Goal: Task Accomplishment & Management: Use online tool/utility

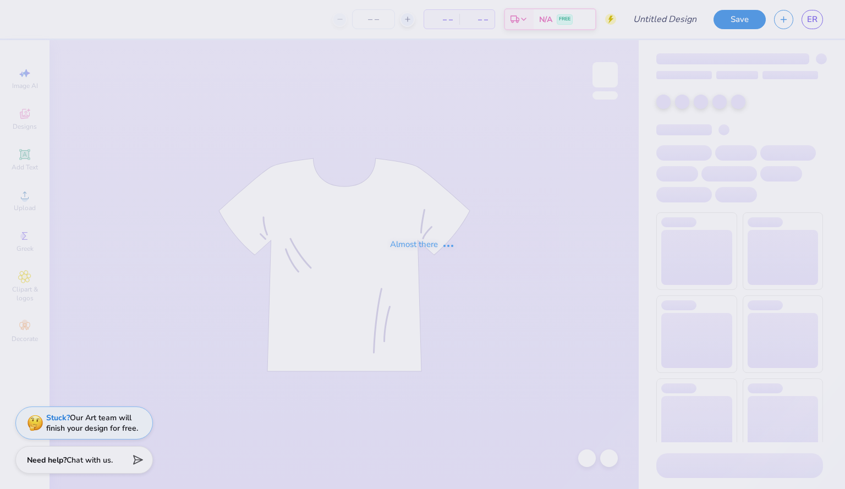
type input "hrd"
type input "12"
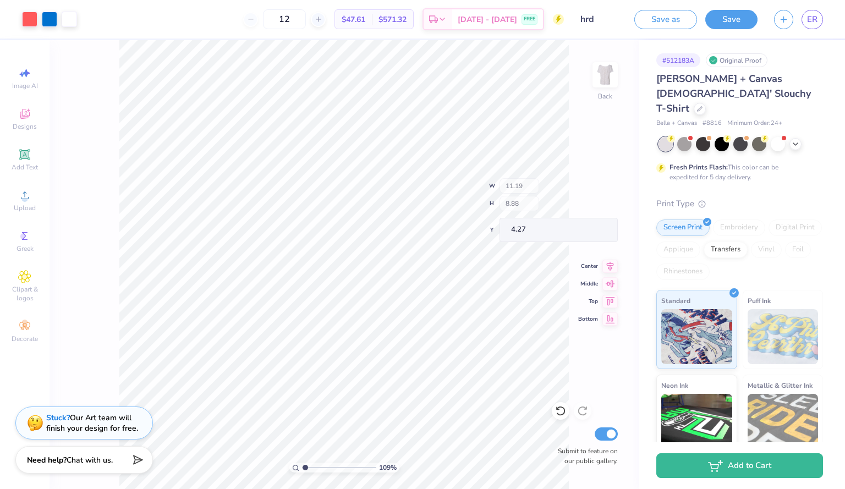
type input "1.08919687636136"
type input "3.53"
type input "3.44"
type input "9.46"
type input "1.08919687636136"
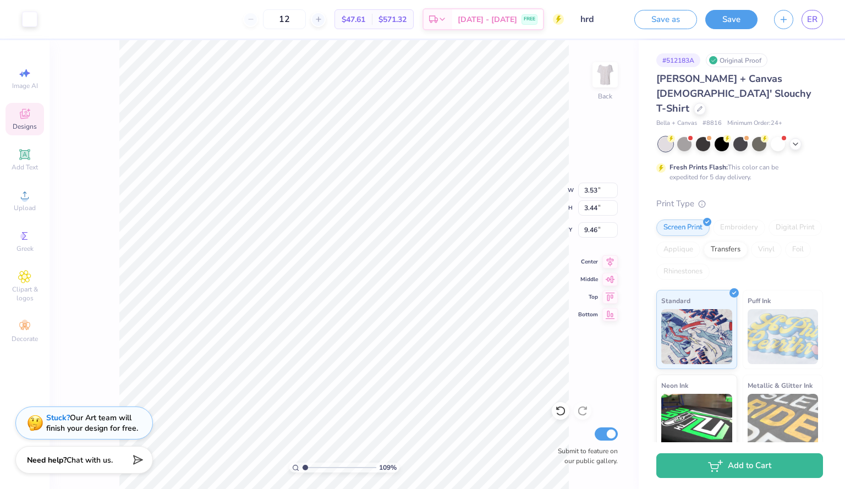
type input "2.45"
type input "2.39"
type input "1.08919687636136"
type input "4.03"
type input "3.93"
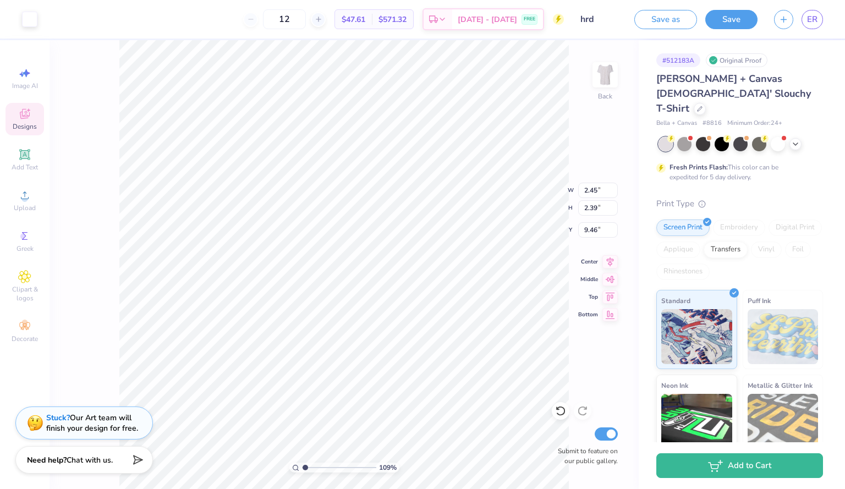
type input "9.21"
type input "1.08919687636136"
type input "2.97"
type input "2.89"
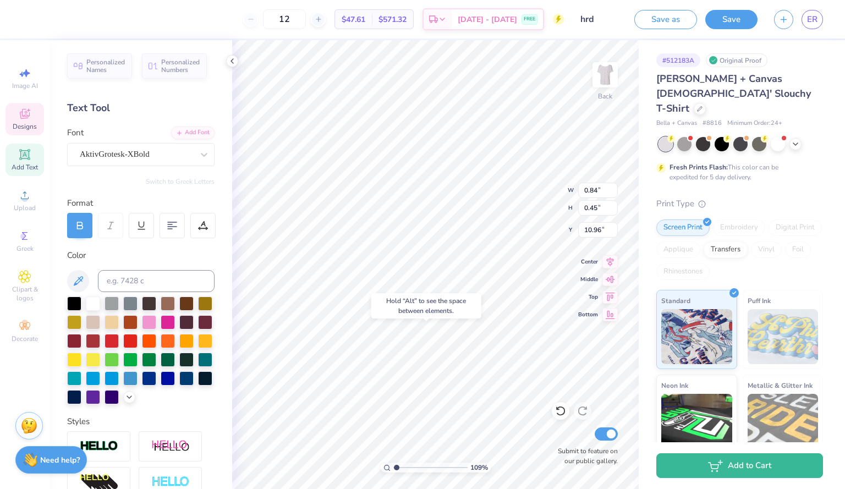
type input "1.08919687636136"
type input "12.19"
type input "1.08919687636136"
type input "0.43"
type input "0.23"
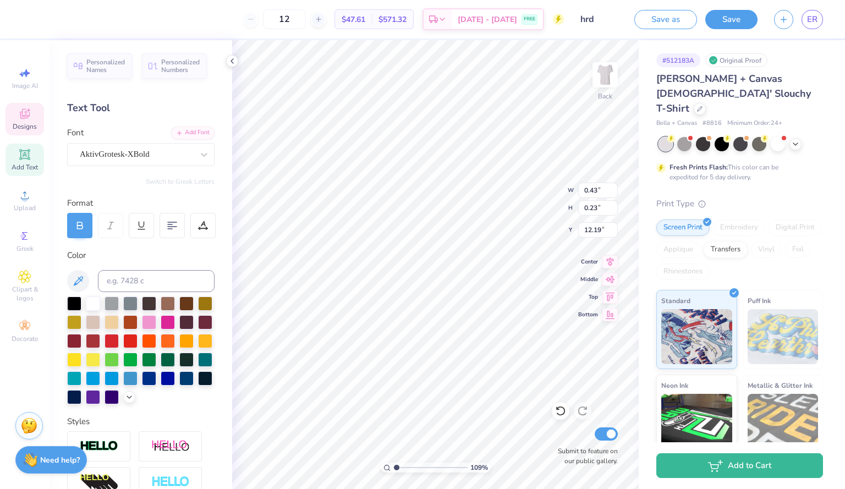
type input "1.08919687636136"
type input "10.65"
type input "1.08919687636136"
type input "0.75"
type input "0.39"
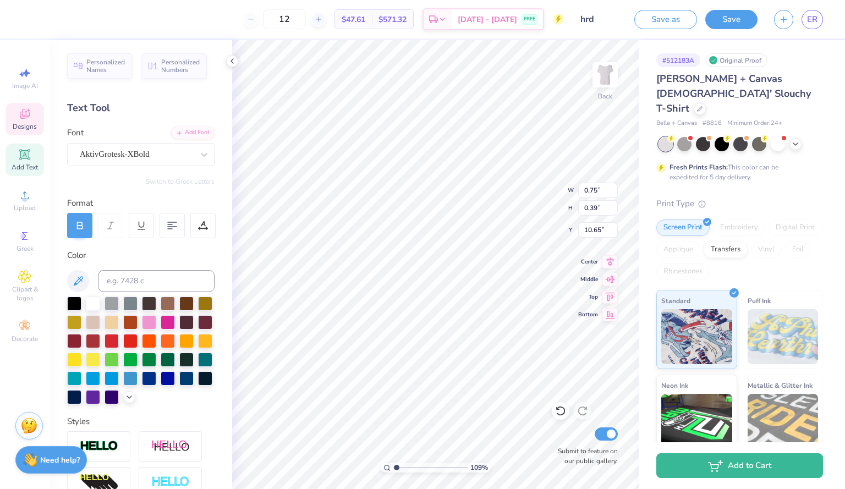
type input "1.08919687636136"
type input "0.63"
type input "0.33"
type input "1.08919687636136"
type input "10.49"
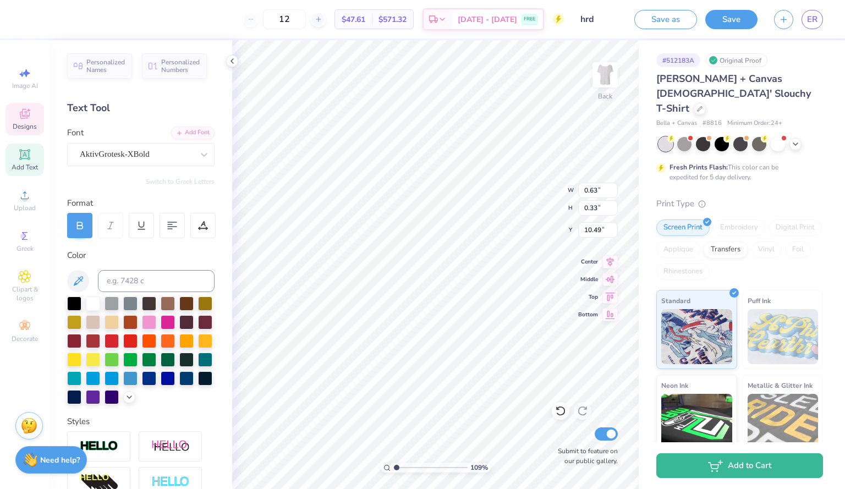
type input "1.08919687636136"
type input "0.76"
type input "0.40"
type input "1.08919687636136"
type input "10.65"
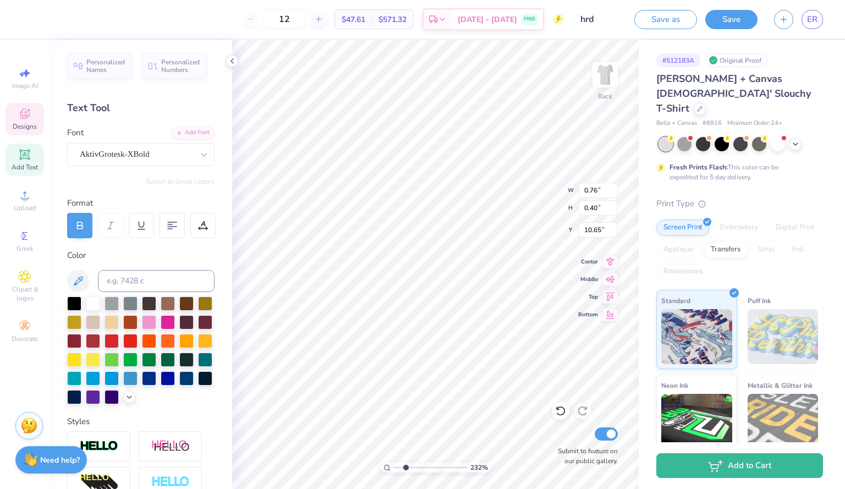
type input "2.32271865558874"
type input "10.45"
type input "2.32271865558874"
type input "10.62"
type input "2.32271865558874"
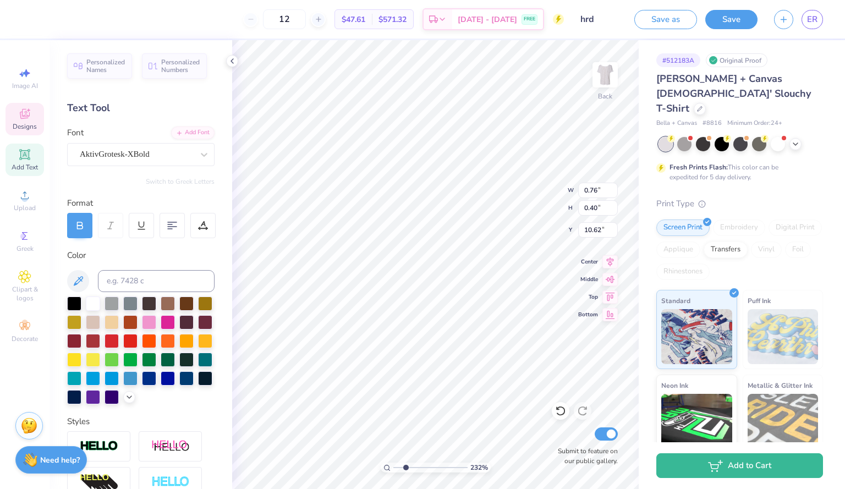
type input "0.63"
type input "0.33"
type input "10.68"
type input "2.32271865558874"
type input "10.65"
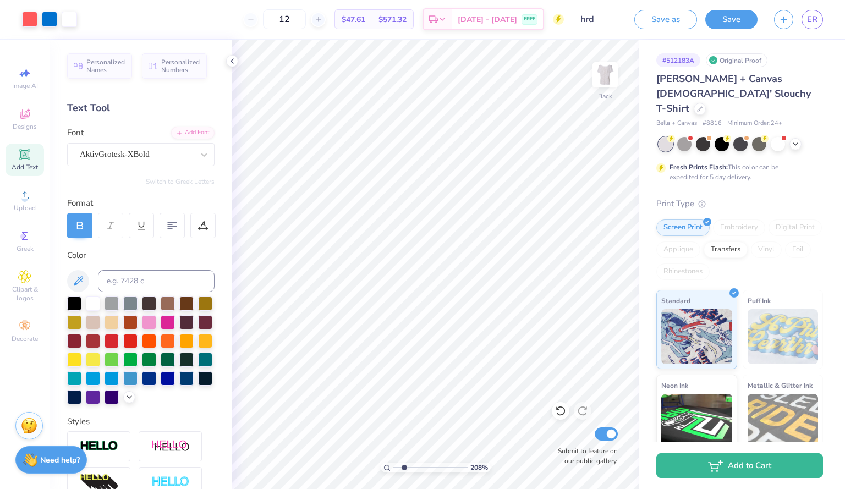
drag, startPoint x: 398, startPoint y: 466, endPoint x: 404, endPoint y: 462, distance: 7.5
type input "2.08"
click at [404, 463] on input "range" at bounding box center [430, 468] width 74 height 10
type input "6.58"
type input "6.53"
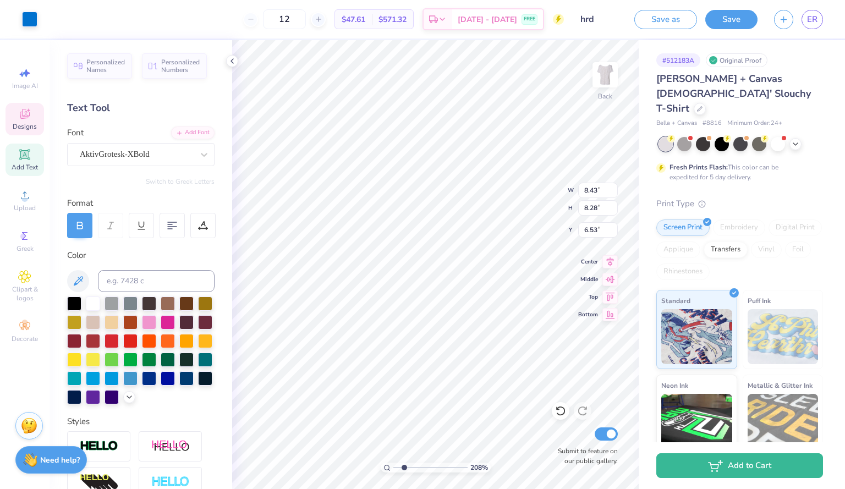
type input "8.43"
type input "8.28"
type input "4.27"
type input "4.38"
type input "8.88"
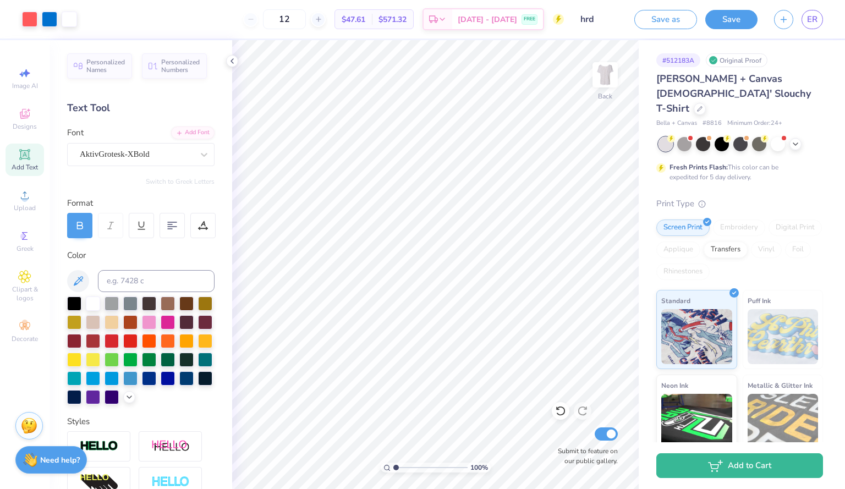
drag, startPoint x: 403, startPoint y: 466, endPoint x: 388, endPoint y: 467, distance: 14.3
type input "1"
click at [393, 467] on input "range" at bounding box center [430, 468] width 74 height 10
type input "5.97"
type input "0.35"
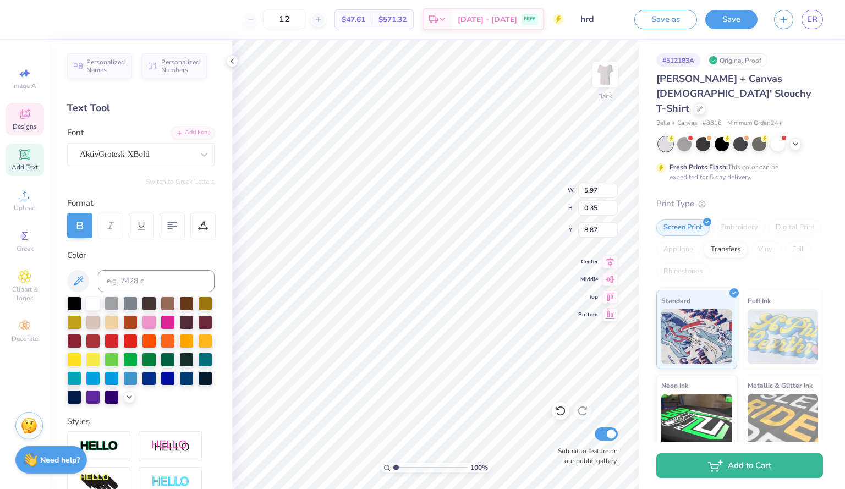
type input "9.11"
type input "8.87"
type input "3.68"
type input "2.69"
type input "5.92"
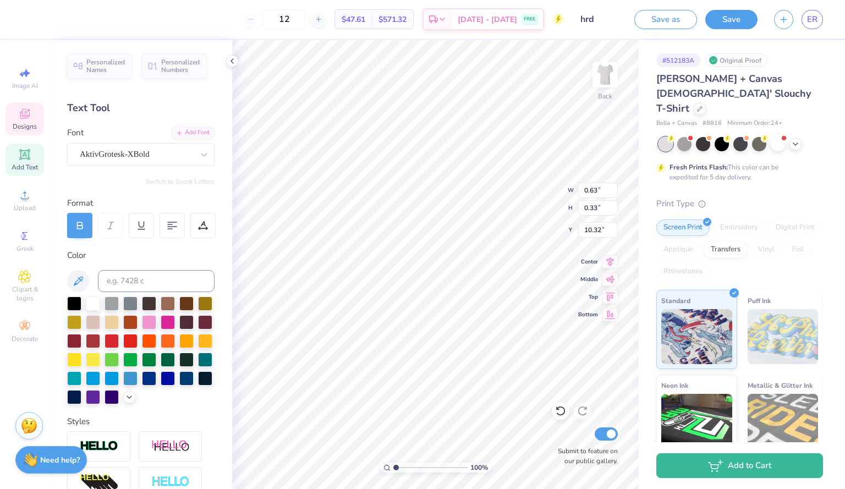
type input "10.32"
type input "10.49"
drag, startPoint x: 395, startPoint y: 468, endPoint x: 415, endPoint y: 467, distance: 19.8
type input "3.67"
click at [415, 467] on input "range" at bounding box center [430, 468] width 74 height 10
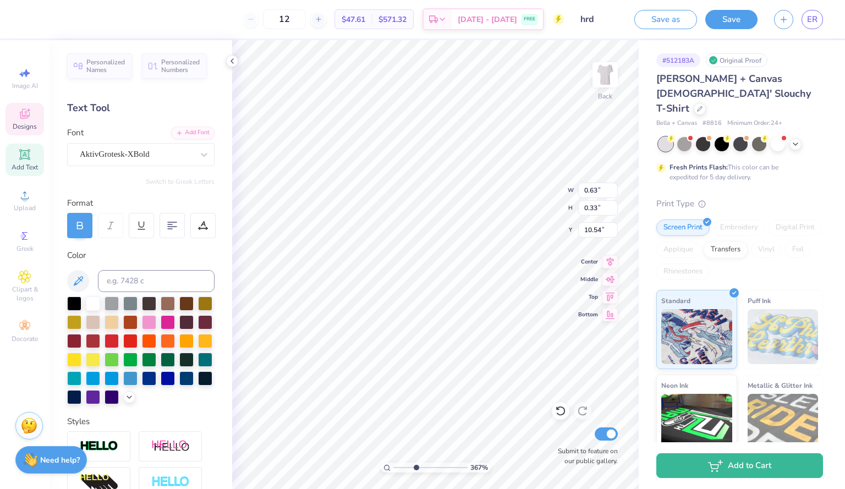
type input "10.54"
drag, startPoint x: 415, startPoint y: 468, endPoint x: 388, endPoint y: 466, distance: 27.6
type input "1"
click at [393, 466] on input "range" at bounding box center [430, 468] width 74 height 10
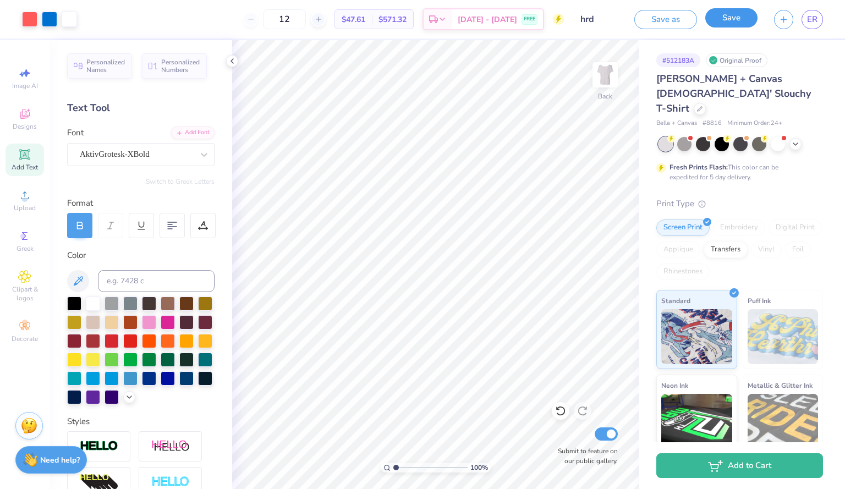
click at [726, 20] on button "Save" at bounding box center [731, 17] width 52 height 19
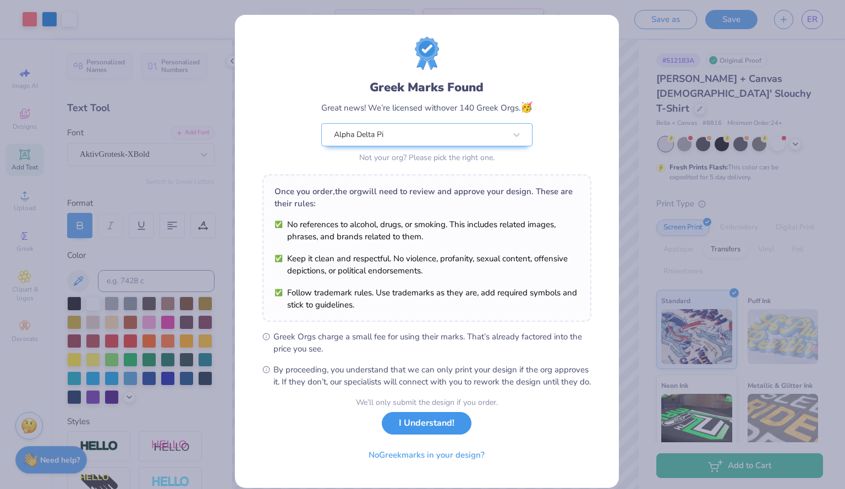
click at [446, 435] on button "I Understand!" at bounding box center [427, 423] width 90 height 23
